Goal: Task Accomplishment & Management: Use online tool/utility

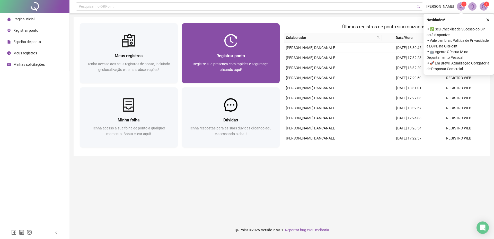
click at [238, 51] on div "Registrar ponto Registre sua presença com rapidez e segurança clicando aqui!" at bounding box center [231, 65] width 98 height 36
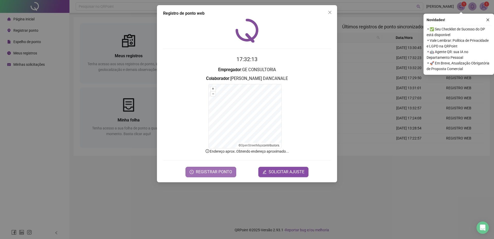
click at [216, 171] on span "REGISTRAR PONTO" at bounding box center [214, 172] width 36 height 6
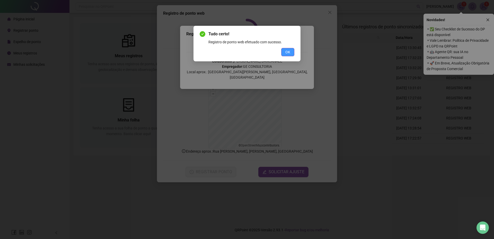
click at [287, 51] on span "OK" at bounding box center [287, 52] width 5 height 6
